Goal: Task Accomplishment & Management: Complete application form

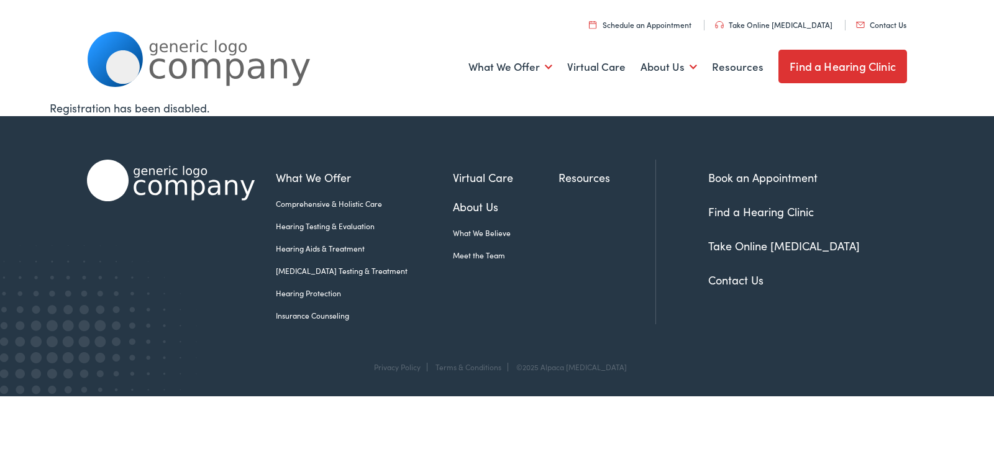
click at [877, 27] on link "Contact Us" at bounding box center [881, 24] width 50 height 11
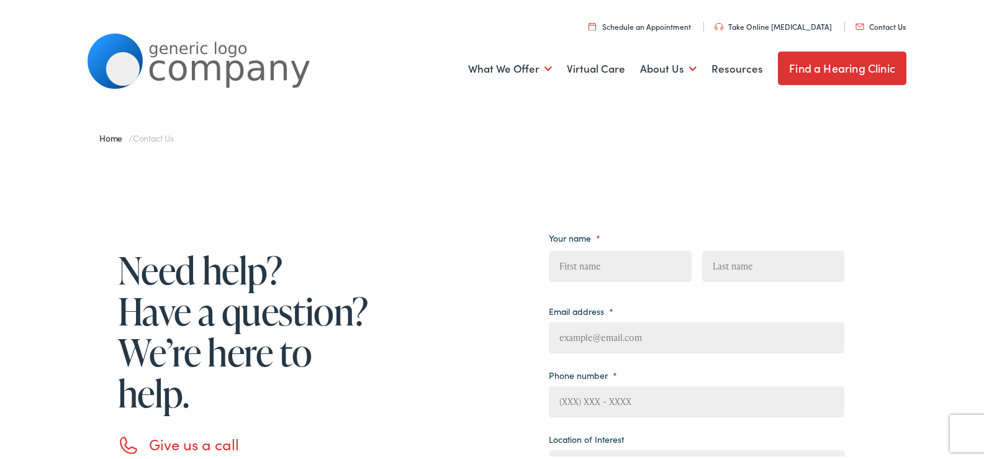
drag, startPoint x: 569, startPoint y: 263, endPoint x: 598, endPoint y: 280, distance: 32.8
click at [569, 263] on input "First" at bounding box center [620, 264] width 142 height 31
type input "[PERSON_NAME]"
type input "[PERSON_NAME][EMAIL_ADDRESS][PERSON_NAME][DOMAIN_NAME]"
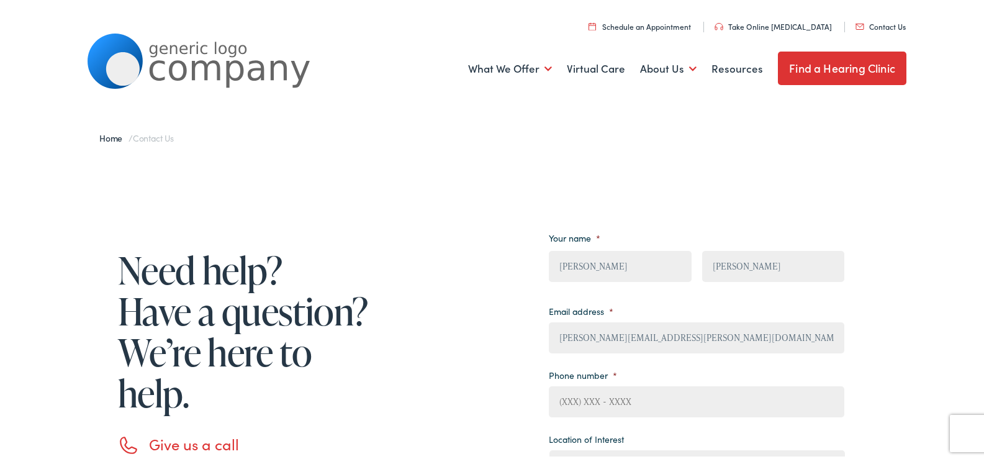
type input "8149805065"
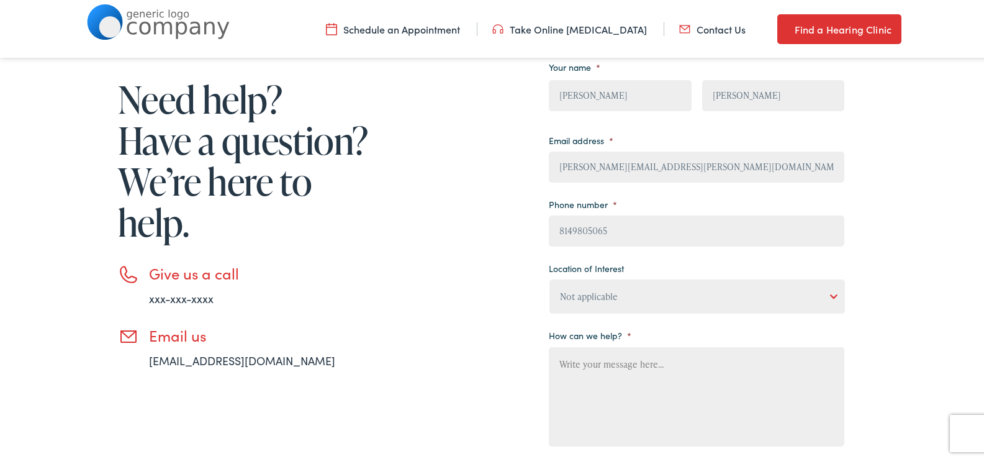
click at [607, 275] on li "Location of Interest Not applicable [PERSON_NAME] [MEDICAL_DATA], Seguin Estes …" at bounding box center [697, 284] width 296 height 55
click at [607, 298] on select "Not applicable [PERSON_NAME] [MEDICAL_DATA], Seguin Estes [MEDICAL_DATA], San […" at bounding box center [698, 295] width 296 height 34
click at [471, 245] on div "Need help? Have a question? We’re here to help. Give us a call xxx-xxx-xxxx Ema…" at bounding box center [466, 285] width 758 height 478
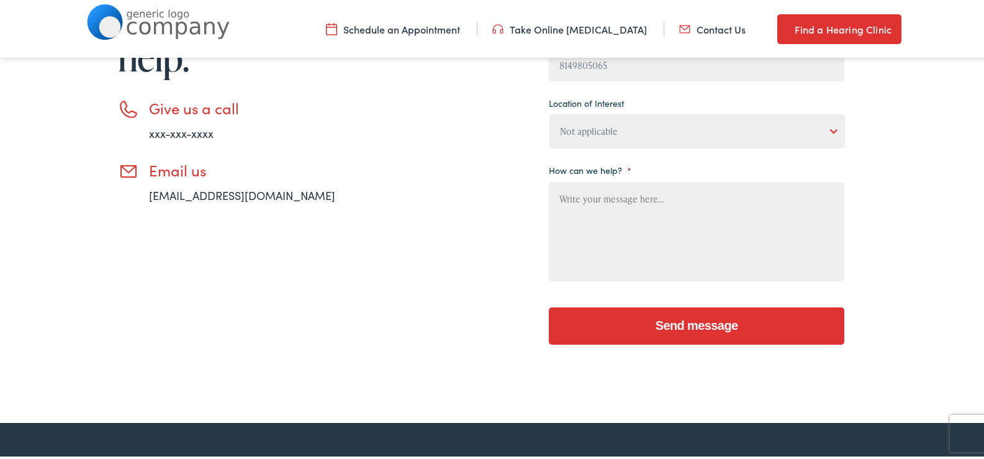
click at [593, 247] on textarea "How can we help? *" at bounding box center [697, 229] width 296 height 99
paste textarea "Wikipedia is considered to be the World’s most significant tool for reference m…"
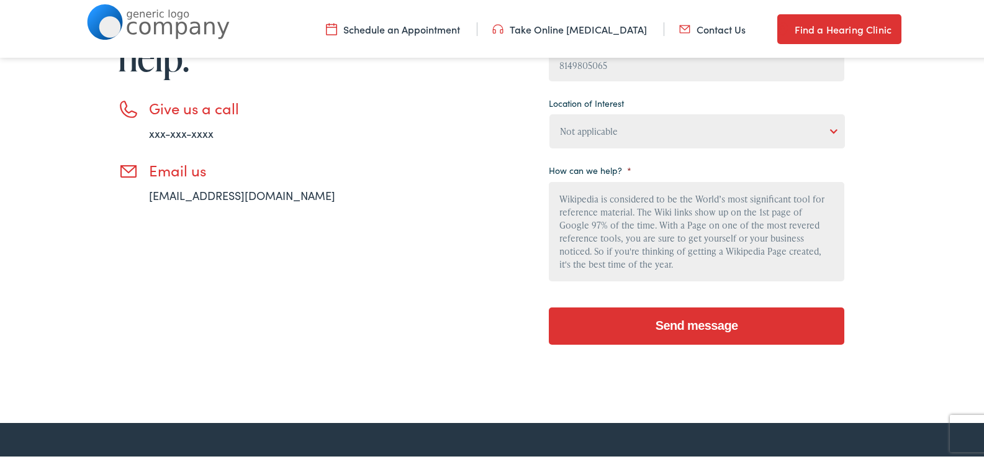
scroll to position [132, 0]
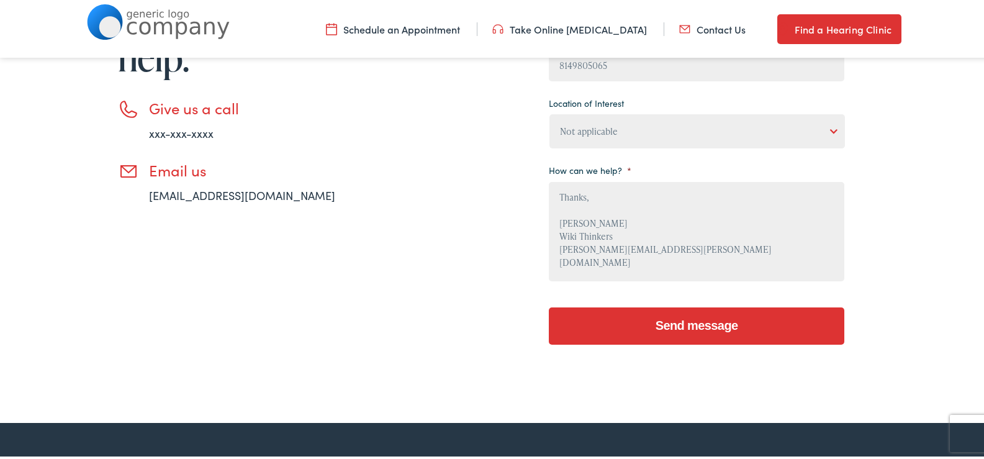
type textarea "Wikipedia is considered to be the World’s most significant tool for reference m…"
click at [597, 309] on input "Send message" at bounding box center [697, 324] width 296 height 37
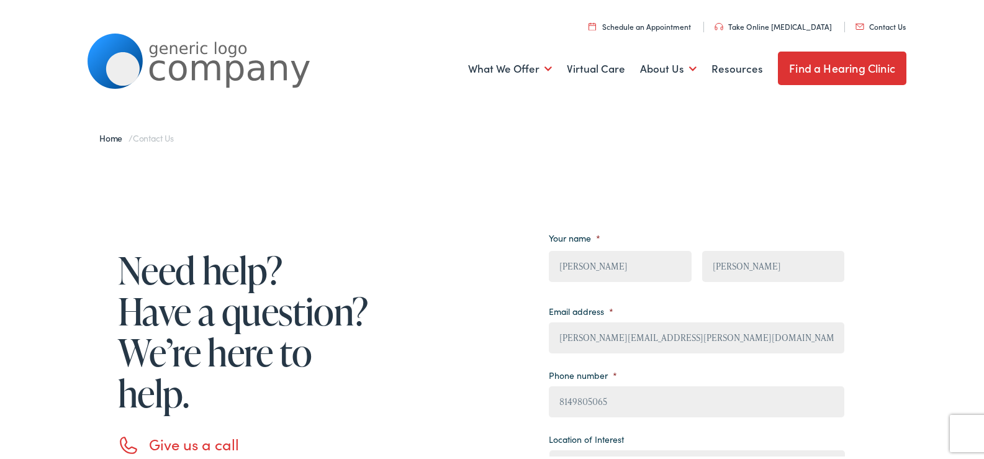
scroll to position [166, 0]
